Goal: Information Seeking & Learning: Find contact information

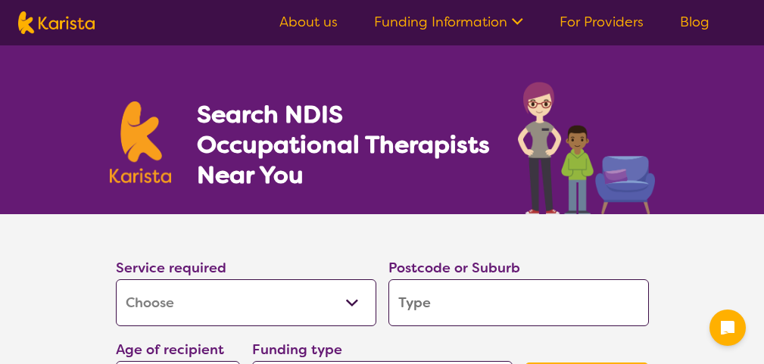
select select "[MEDICAL_DATA]"
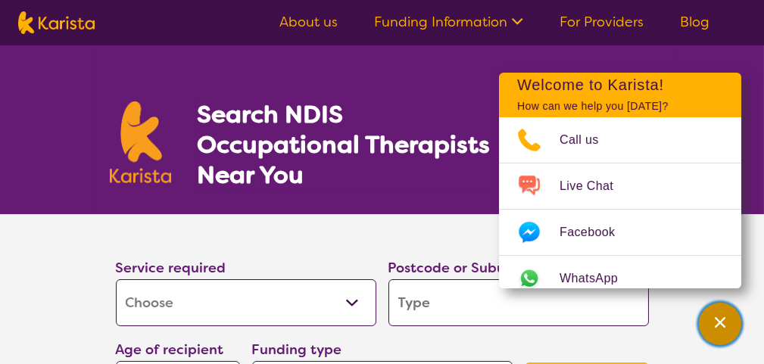
click at [710, 322] on div "Channel Menu" at bounding box center [720, 324] width 30 height 33
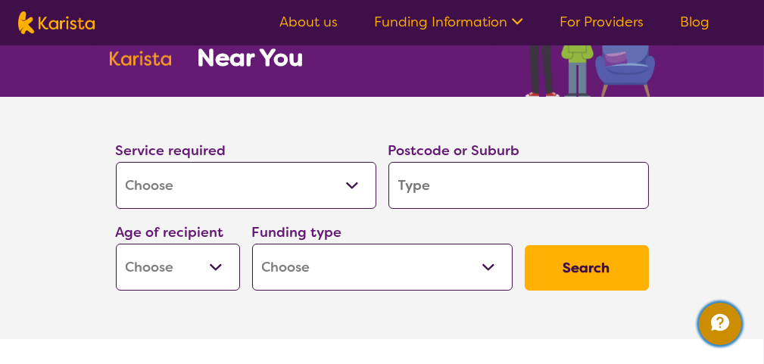
scroll to position [152, 0]
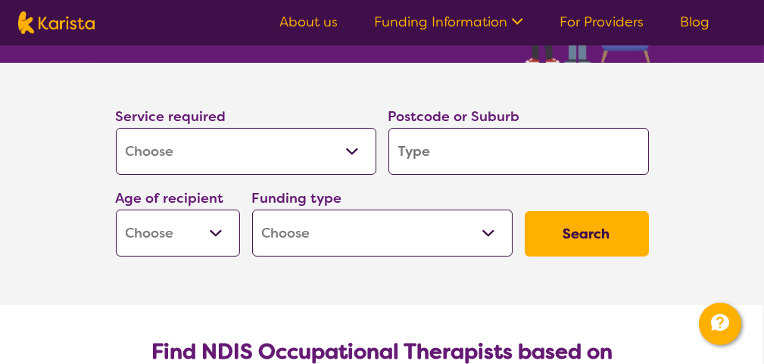
click at [442, 131] on input "search" at bounding box center [519, 151] width 261 height 47
type input "5"
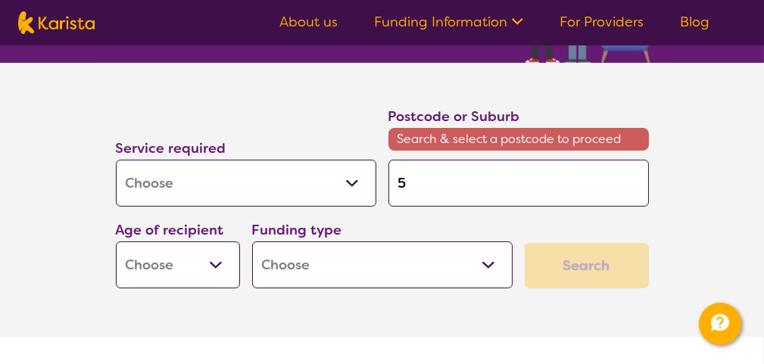
type input "55"
type input "550"
type input "5501"
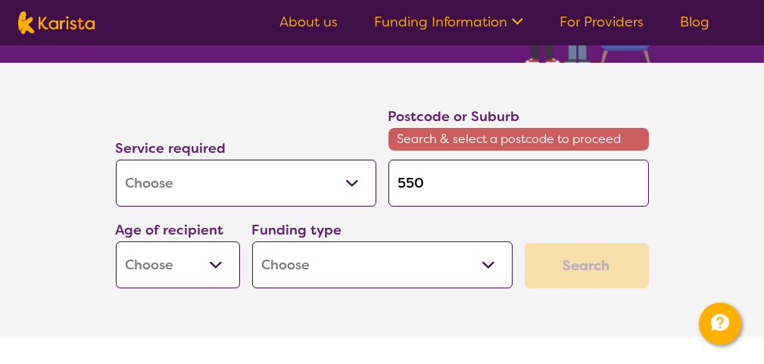
type input "5501"
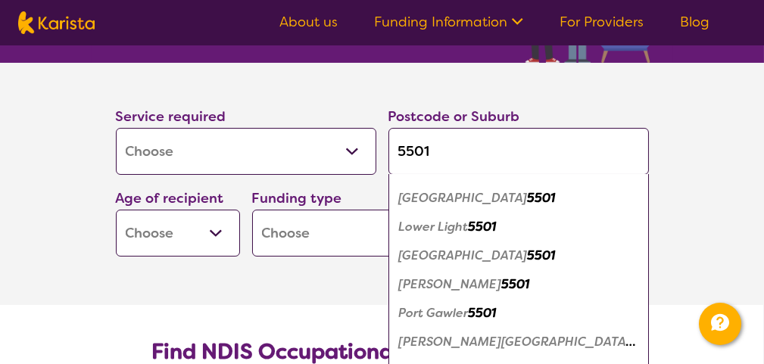
scroll to position [137, 0]
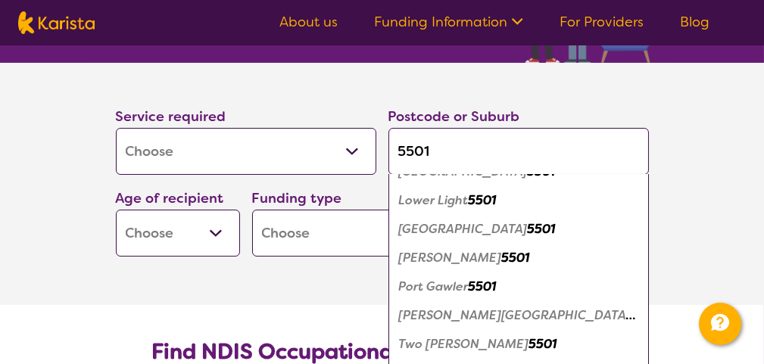
type input "5501"
click at [423, 343] on em "Two Wells" at bounding box center [464, 344] width 130 height 16
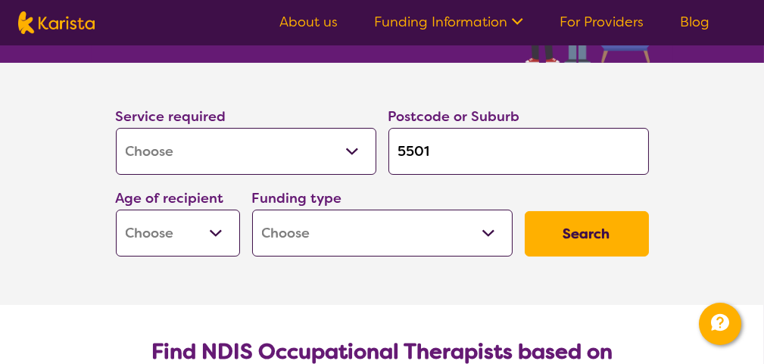
scroll to position [0, 0]
click at [170, 239] on select "Early Childhood - 0 to 9 Child - 10 to 11 Adolescent - 12 to 17 Adult - 18 to 6…" at bounding box center [178, 233] width 124 height 47
select select "EC"
click at [116, 210] on select "Early Childhood - 0 to 9 Child - 10 to 11 Adolescent - 12 to 17 Adult - 18 to 6…" at bounding box center [178, 233] width 124 height 47
select select "EC"
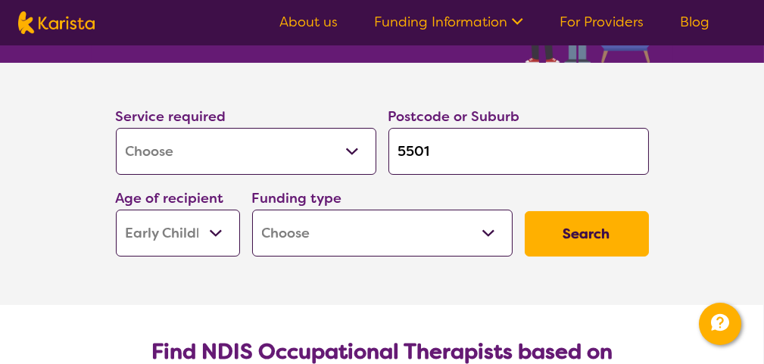
click at [324, 233] on select "Home Care Package (HCP) National Disability Insurance Scheme (NDIS) I don't know" at bounding box center [382, 233] width 261 height 47
select select "NDIS"
click at [252, 210] on select "Home Care Package (HCP) National Disability Insurance Scheme (NDIS) I don't know" at bounding box center [382, 233] width 261 height 47
select select "NDIS"
click at [558, 245] on button "Search" at bounding box center [587, 233] width 124 height 45
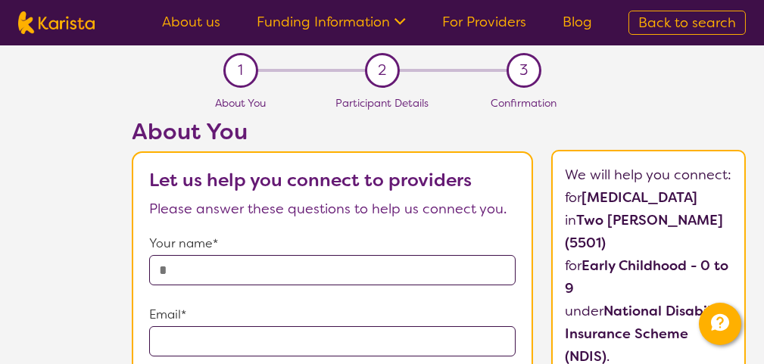
click at [219, 270] on input "text" at bounding box center [332, 270] width 367 height 30
type input "*"
click at [323, 40] on nav "About us Funding Information NDIS - National Disability Insurance Scheme HCP - …" at bounding box center [382, 22] width 764 height 45
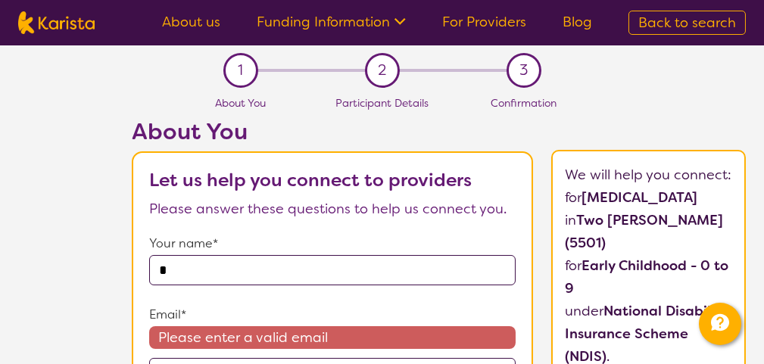
click at [318, 15] on link "Funding Information" at bounding box center [331, 22] width 149 height 18
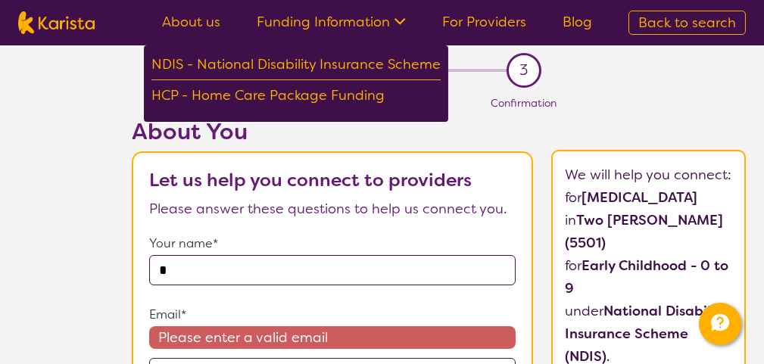
click at [455, 25] on link "For Providers" at bounding box center [484, 22] width 84 height 18
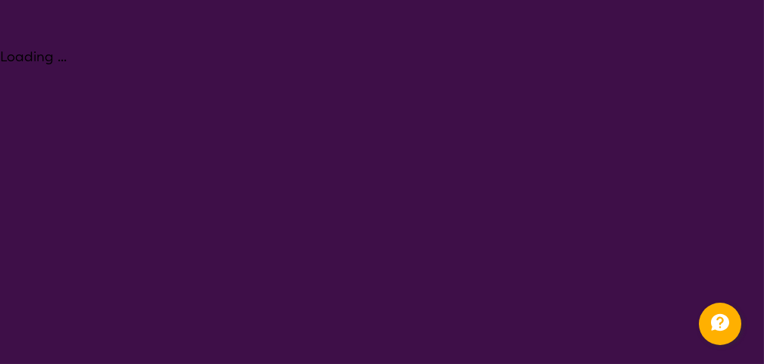
select select "[MEDICAL_DATA]"
select select "EC"
select select "NDIS"
select select "[MEDICAL_DATA]"
select select "EC"
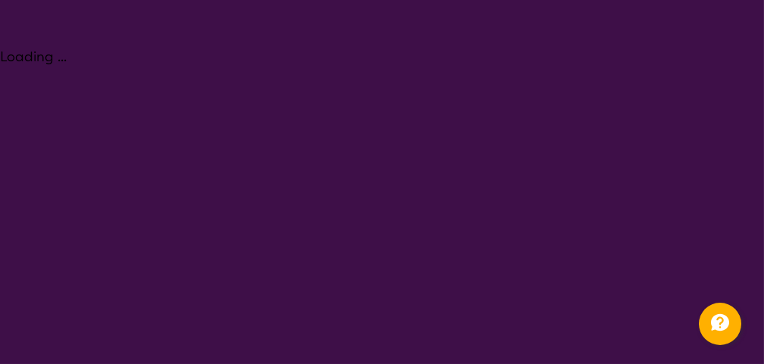
select select "NDIS"
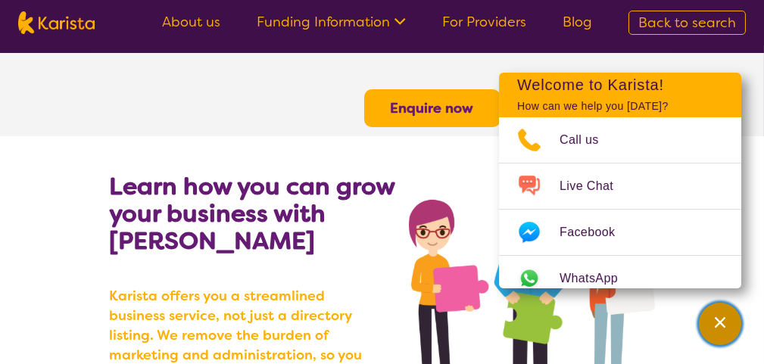
click at [728, 312] on div "Channel Menu" at bounding box center [720, 324] width 30 height 33
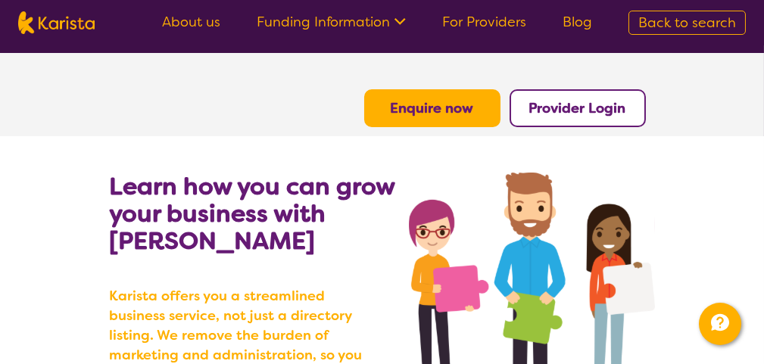
click at [55, 25] on img at bounding box center [56, 22] width 77 height 23
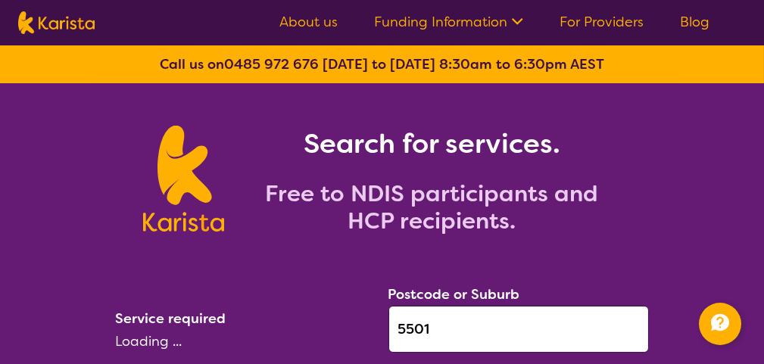
select select "[MEDICAL_DATA]"
select select "EC"
select select "NDIS"
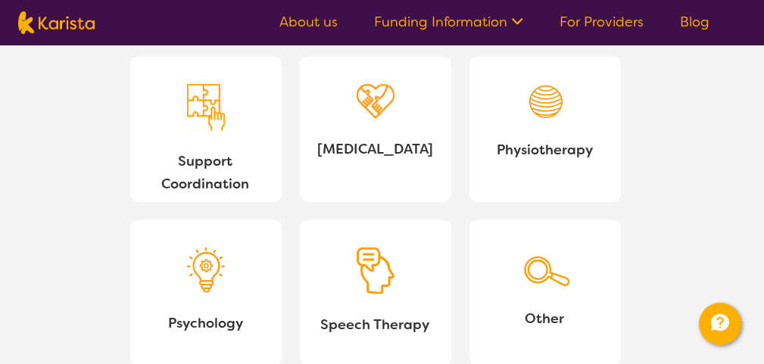
scroll to position [1667, 0]
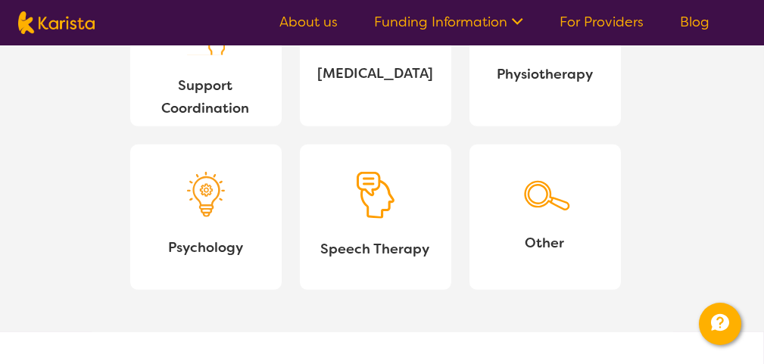
click at [495, 230] on link "Other" at bounding box center [546, 217] width 152 height 145
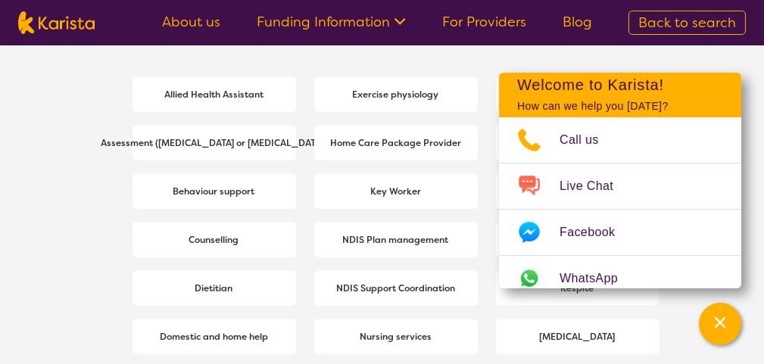
scroll to position [2133, 0]
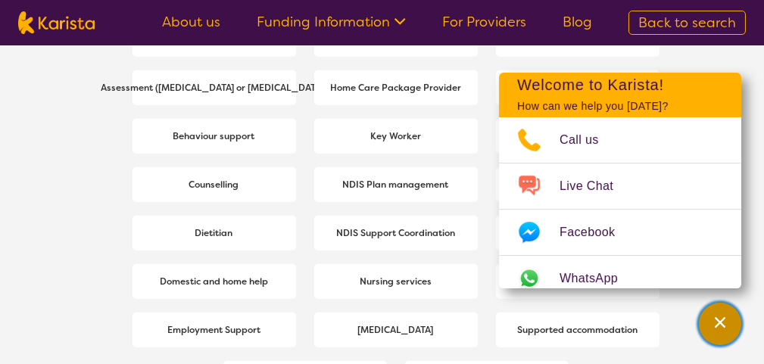
click at [728, 320] on div "Channel Menu" at bounding box center [720, 324] width 30 height 33
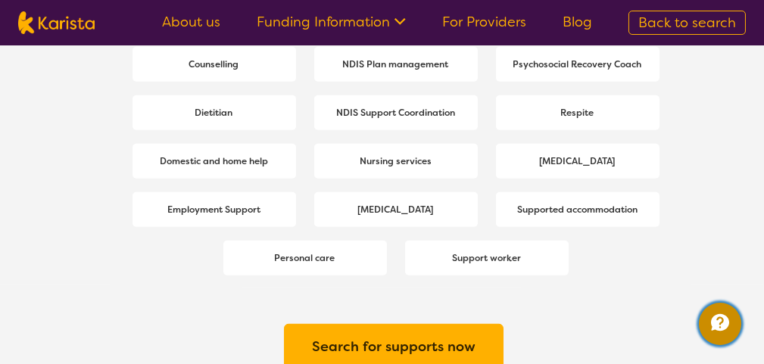
scroll to position [2284, 0]
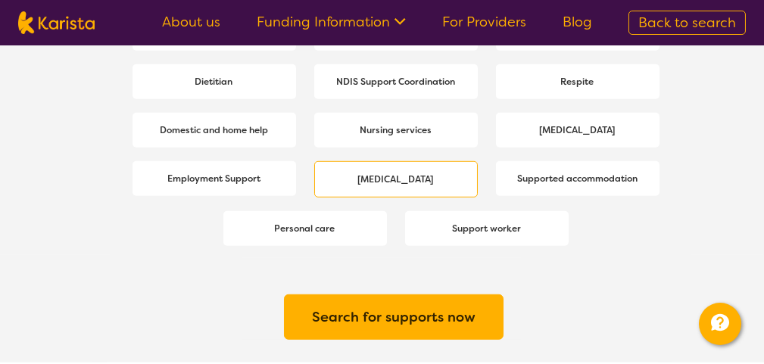
click at [342, 178] on div "[MEDICAL_DATA]" at bounding box center [396, 179] width 164 height 36
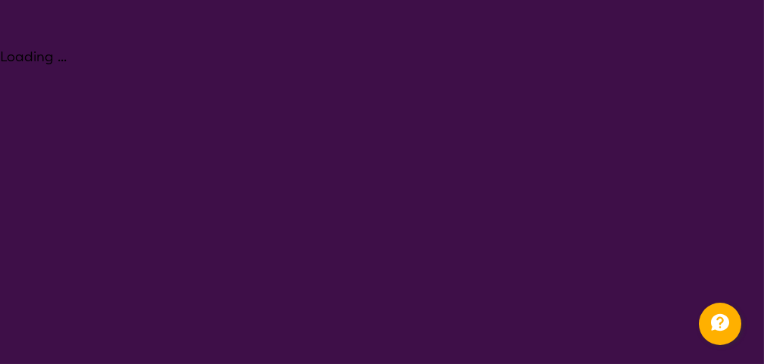
select select "[MEDICAL_DATA]"
select select "EC"
select select "NDIS"
select select "[MEDICAL_DATA]"
select select "EC"
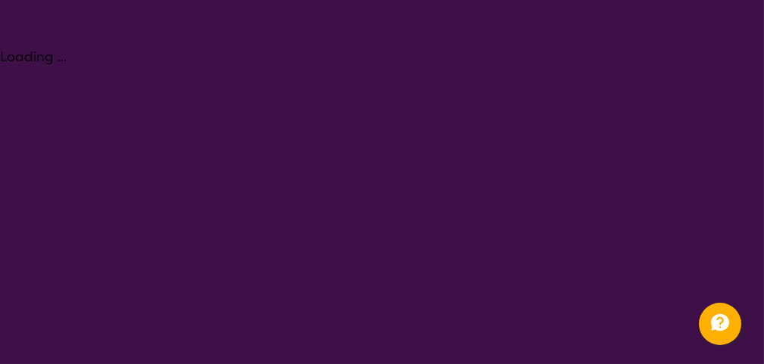
select select "NDIS"
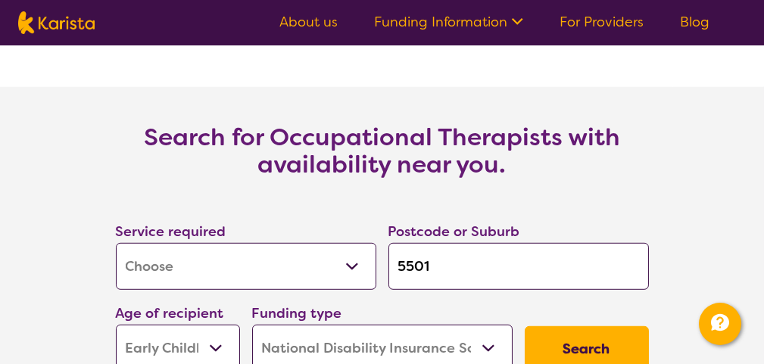
scroll to position [2197, 0]
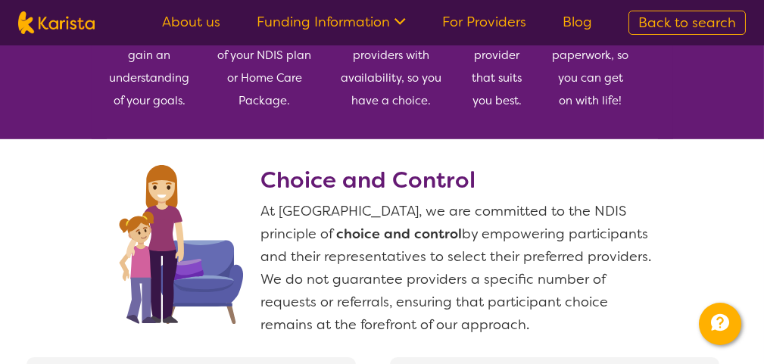
scroll to position [556, 0]
